Goal: Task Accomplishment & Management: Complete application form

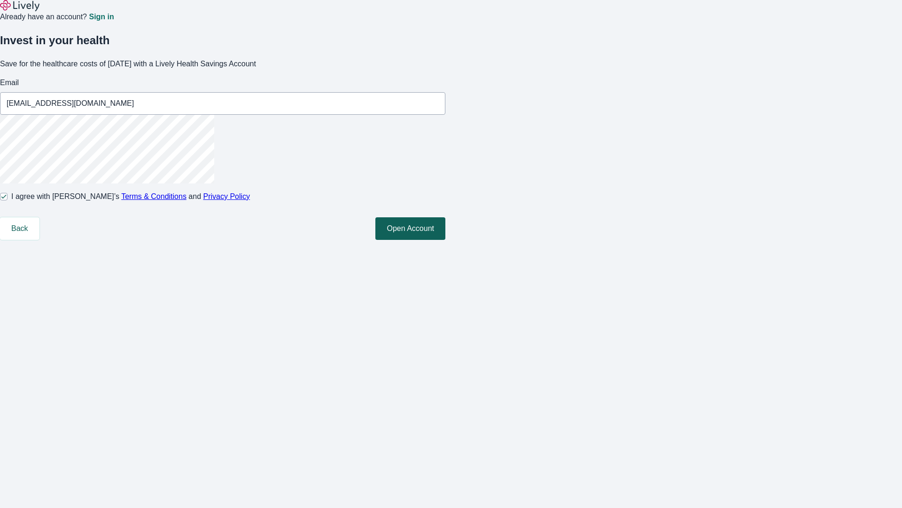
click at [446, 240] on button "Open Account" at bounding box center [411, 228] width 70 height 23
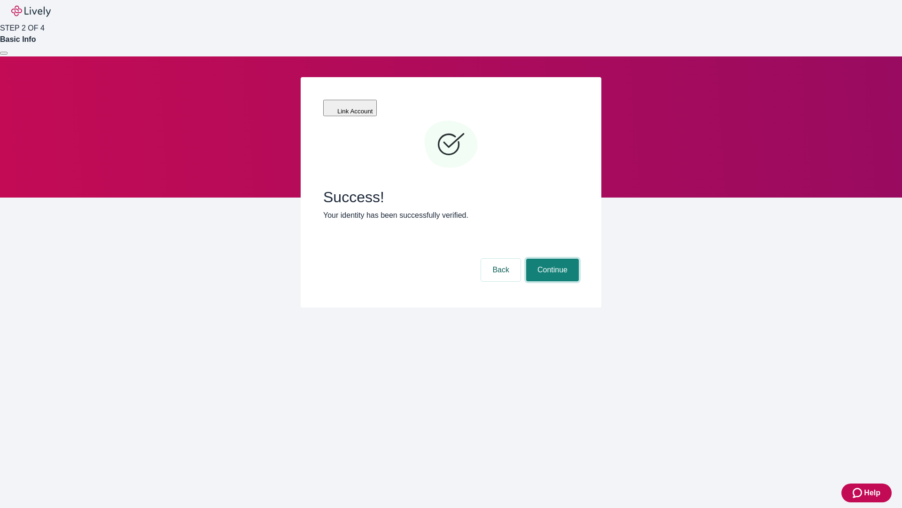
click at [551, 259] on button "Continue" at bounding box center [552, 270] width 53 height 23
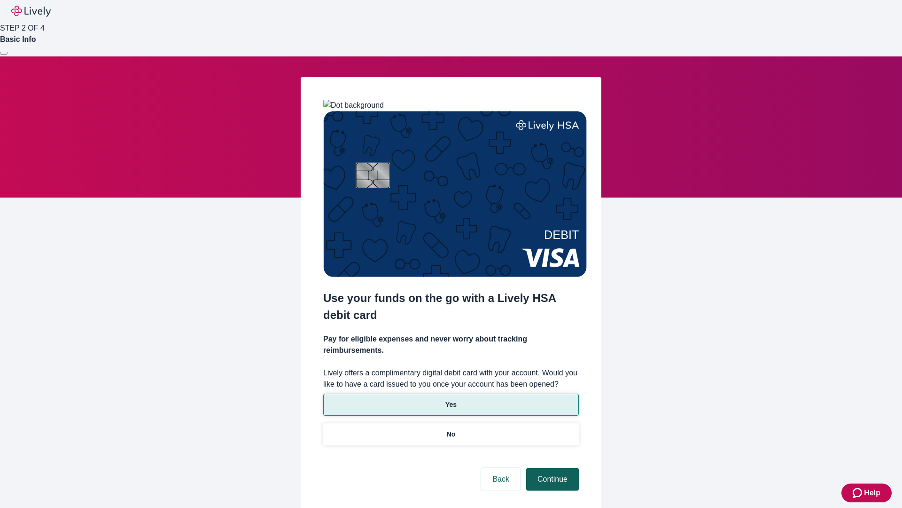
click at [451, 400] on p "Yes" at bounding box center [451, 405] width 11 height 10
click at [551, 468] on button "Continue" at bounding box center [552, 479] width 53 height 23
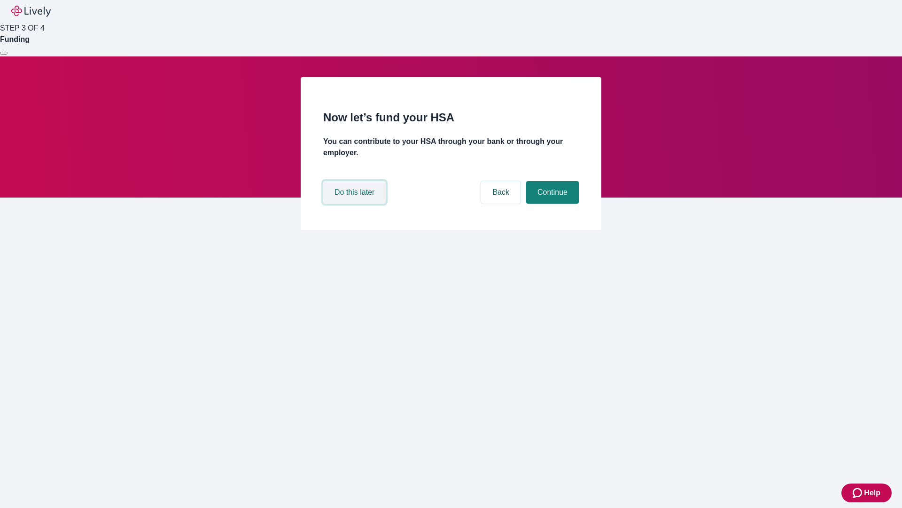
click at [356, 204] on button "Do this later" at bounding box center [354, 192] width 63 height 23
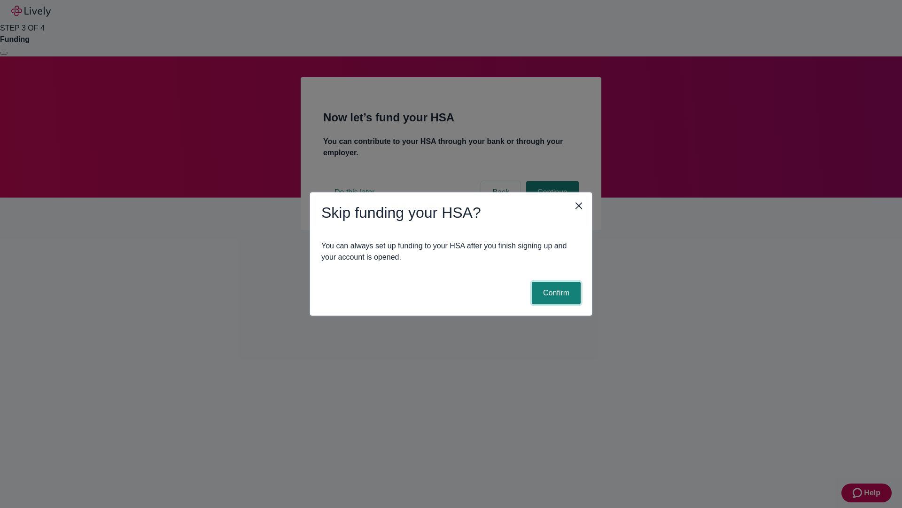
click at [555, 293] on button "Confirm" at bounding box center [556, 293] width 49 height 23
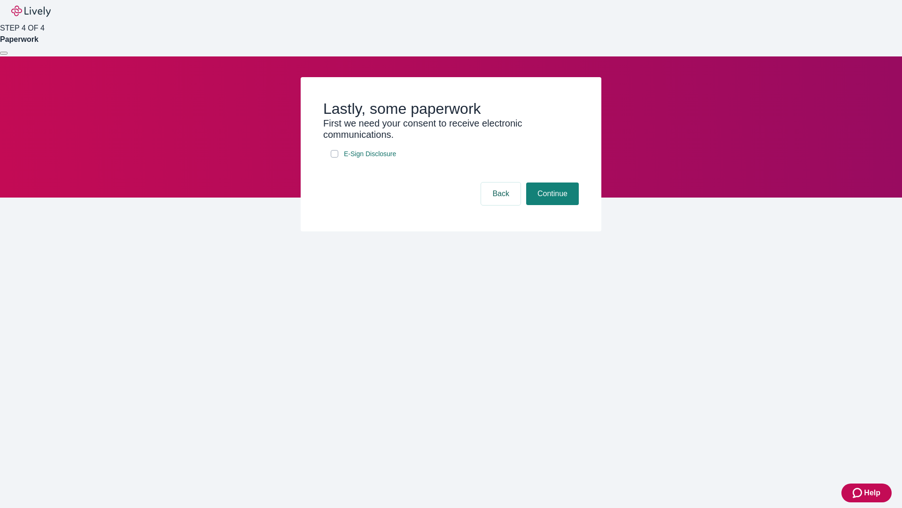
click at [335, 157] on input "E-Sign Disclosure" at bounding box center [335, 154] width 8 height 8
checkbox input "true"
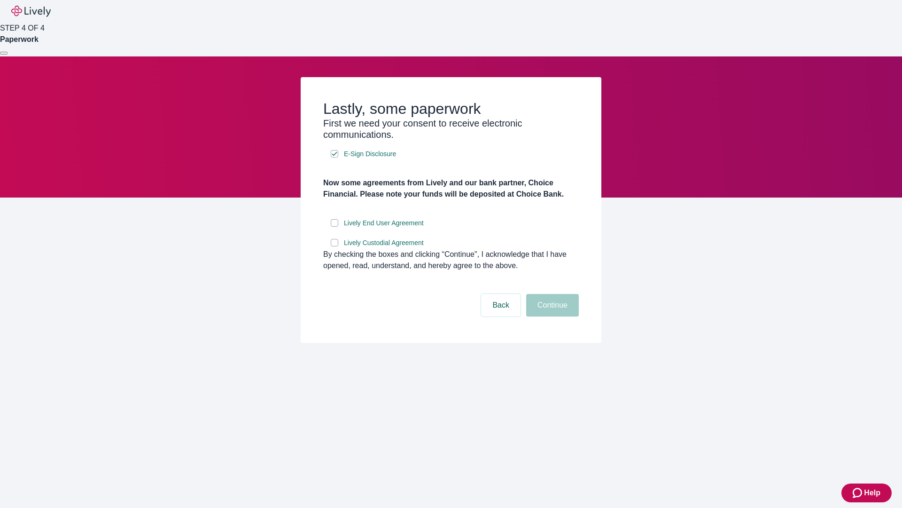
click at [335, 227] on input "Lively End User Agreement" at bounding box center [335, 223] width 8 height 8
checkbox input "true"
click at [335, 246] on input "Lively Custodial Agreement" at bounding box center [335, 243] width 8 height 8
checkbox input "true"
click at [551, 316] on button "Continue" at bounding box center [552, 305] width 53 height 23
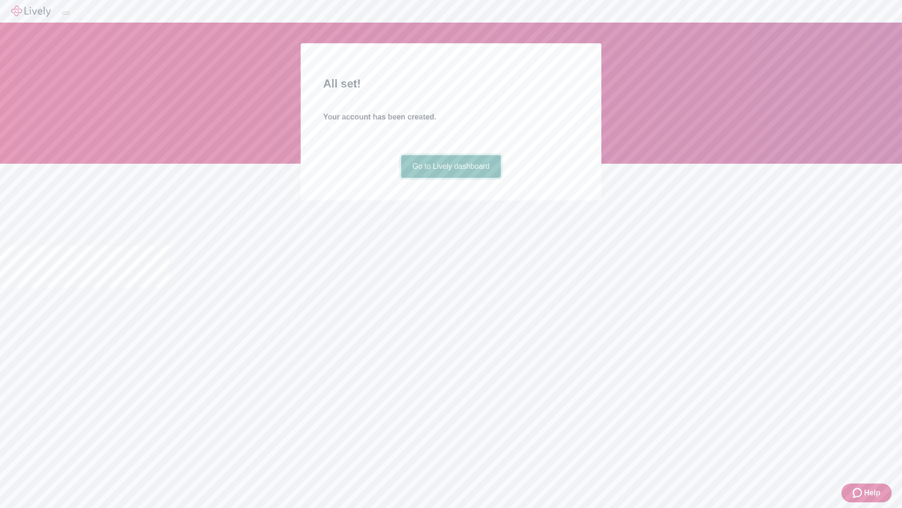
click at [451, 178] on link "Go to Lively dashboard" at bounding box center [451, 166] width 100 height 23
